Goal: Navigation & Orientation: Go to known website

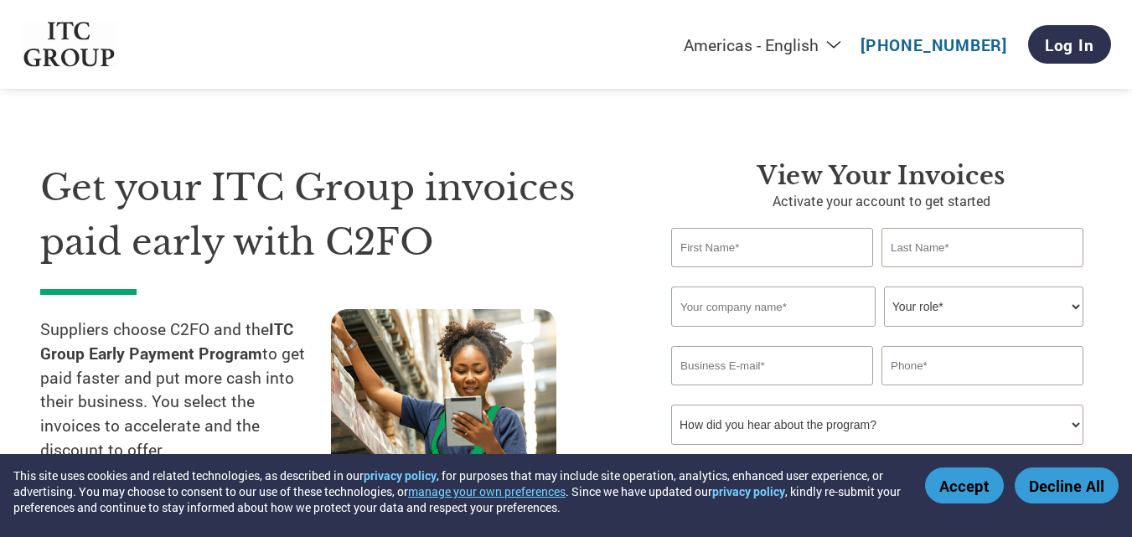
click at [843, 48] on select "Americas - English Américas - Español Américas - Português Amériques - Français…" at bounding box center [658, 44] width 388 height 21
select select "en-IN"
click at [577, 35] on select "Americas - English Américas - Español Américas - Português Amériques - Français…" at bounding box center [658, 44] width 388 height 21
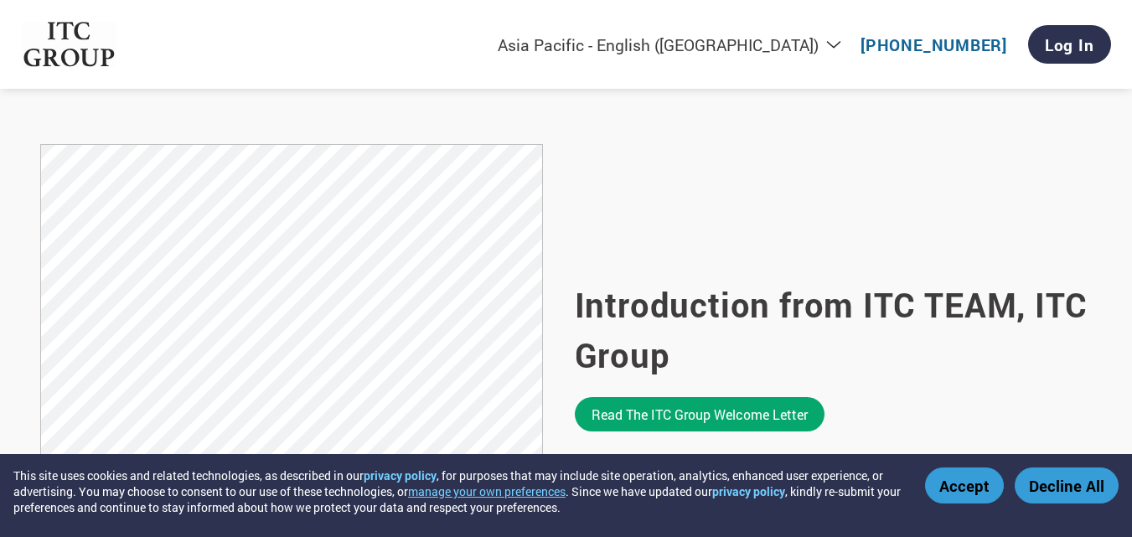
scroll to position [1089, 0]
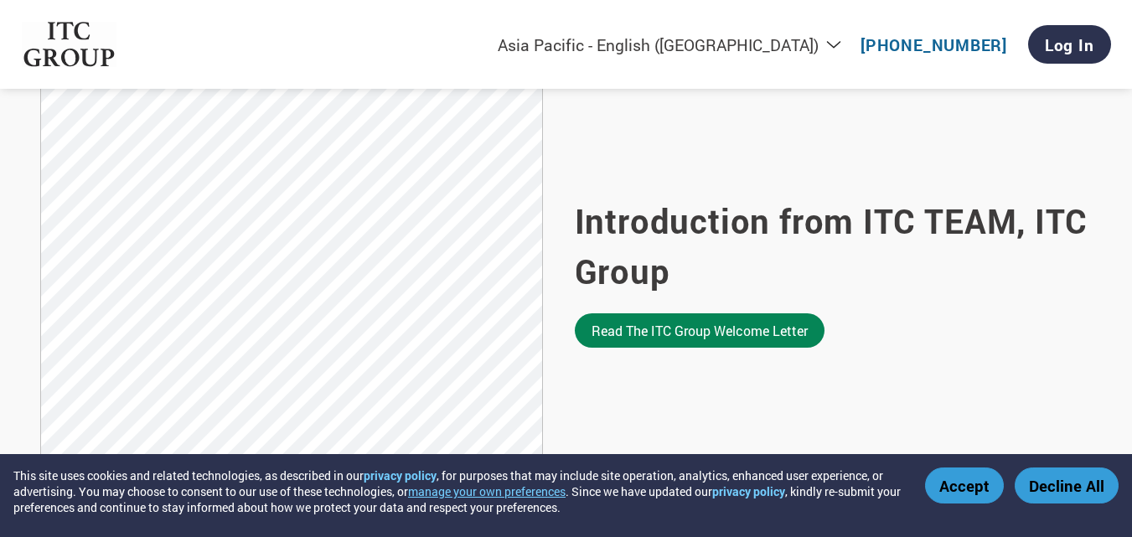
click at [694, 332] on link "Read the ITC Group welcome letter" at bounding box center [700, 330] width 250 height 34
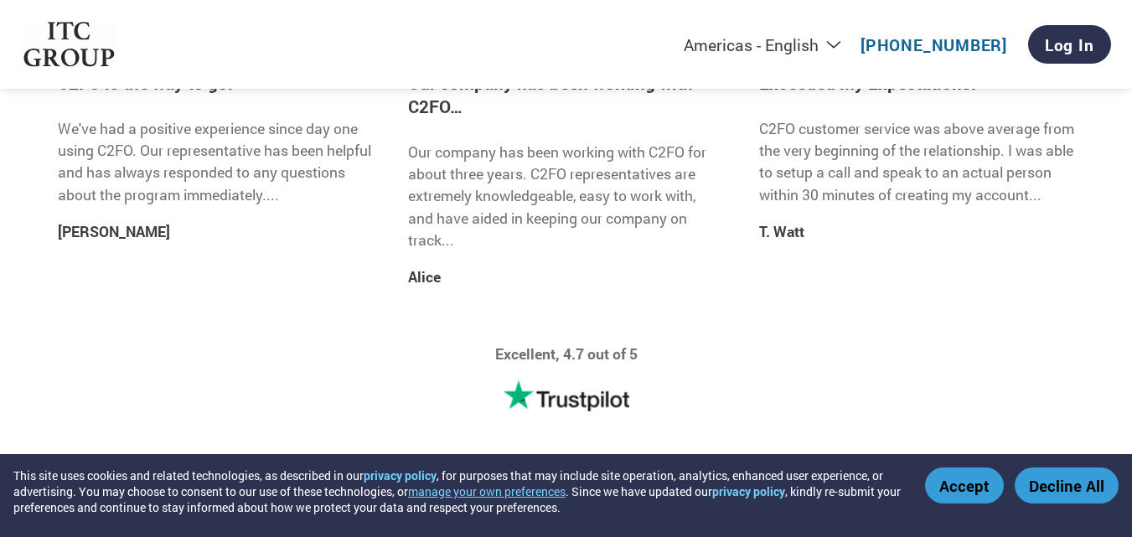
scroll to position [1730, 0]
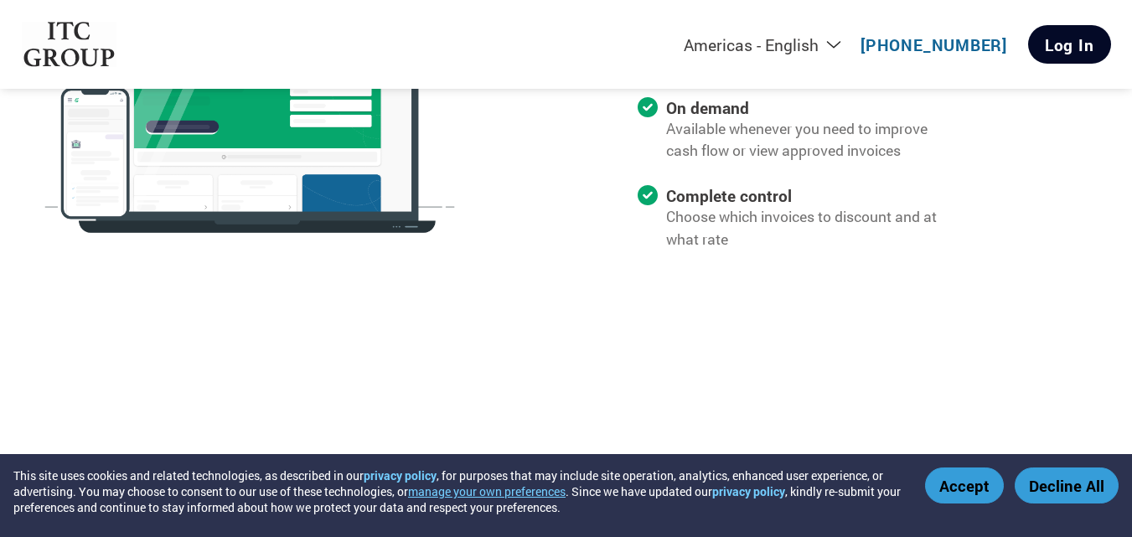
click at [1060, 49] on link "Log In" at bounding box center [1069, 44] width 83 height 39
